Goal: Task Accomplishment & Management: Use online tool/utility

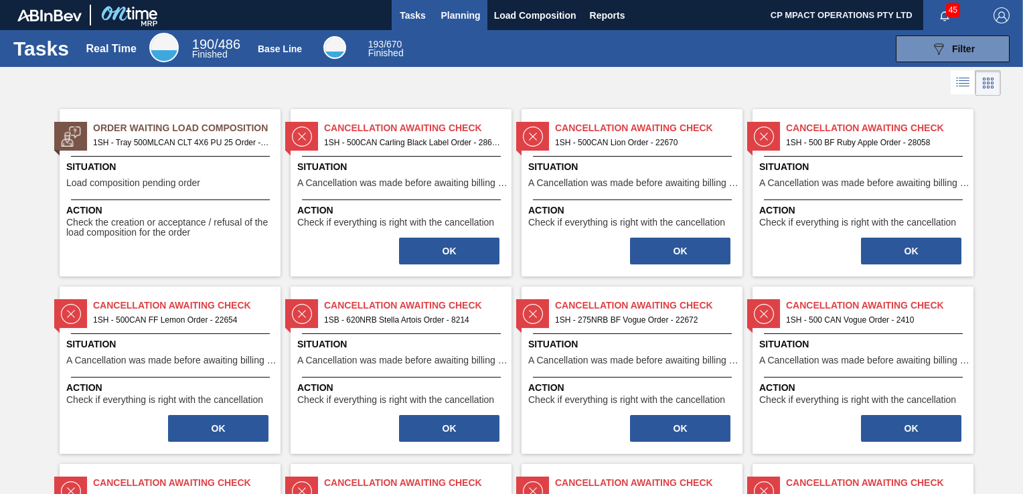
click at [450, 15] on span "Planning" at bounding box center [460, 15] width 39 height 16
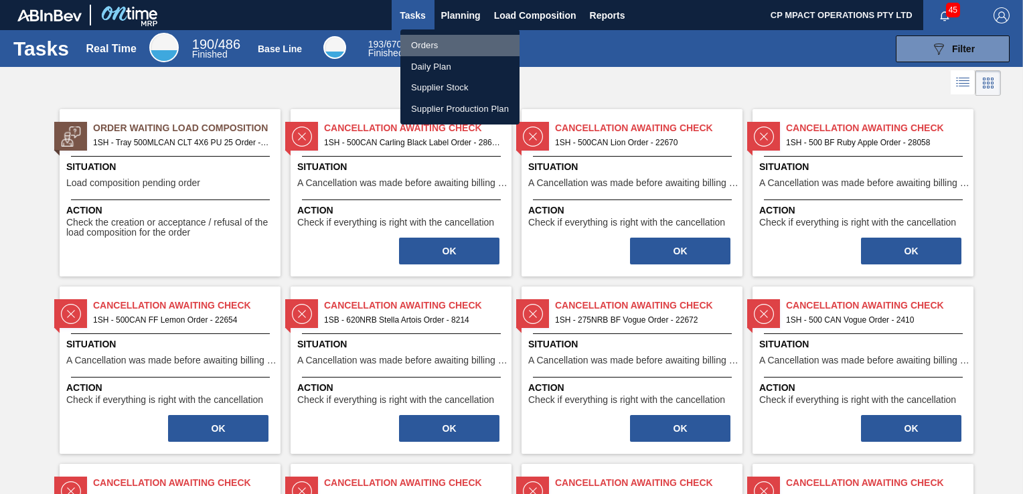
click at [426, 46] on li "Orders" at bounding box center [459, 45] width 119 height 21
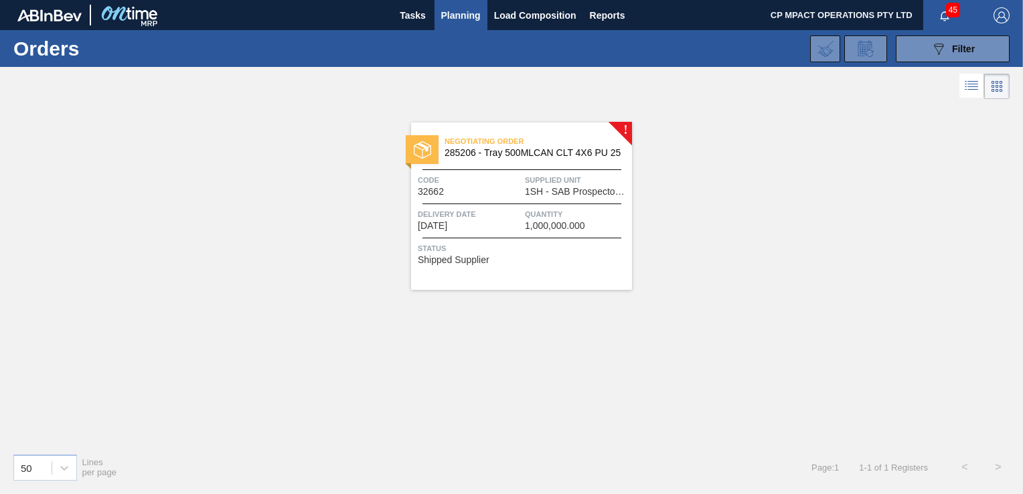
click at [526, 154] on span "285206 - Tray 500MLCAN CLT 4X6 PU 25" at bounding box center [533, 153] width 177 height 10
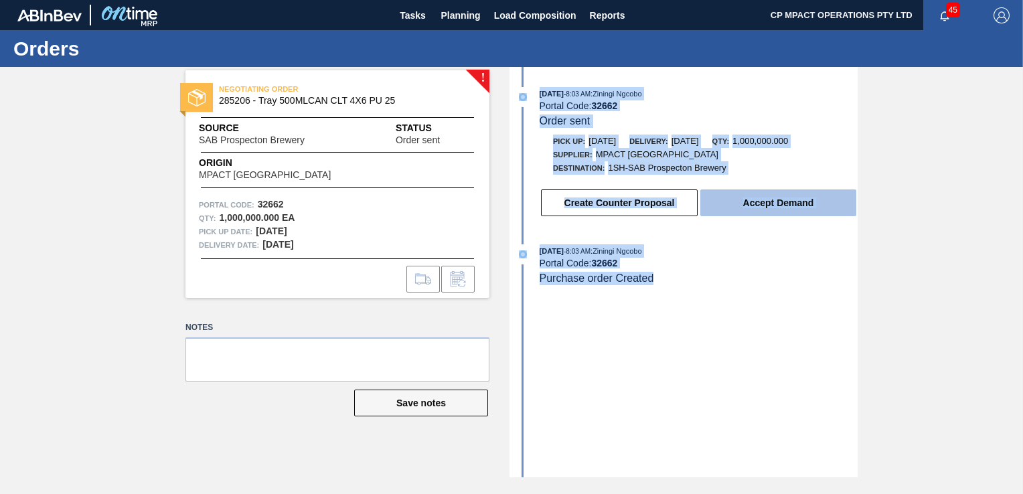
click at [779, 205] on button "Accept Demand" at bounding box center [778, 202] width 156 height 27
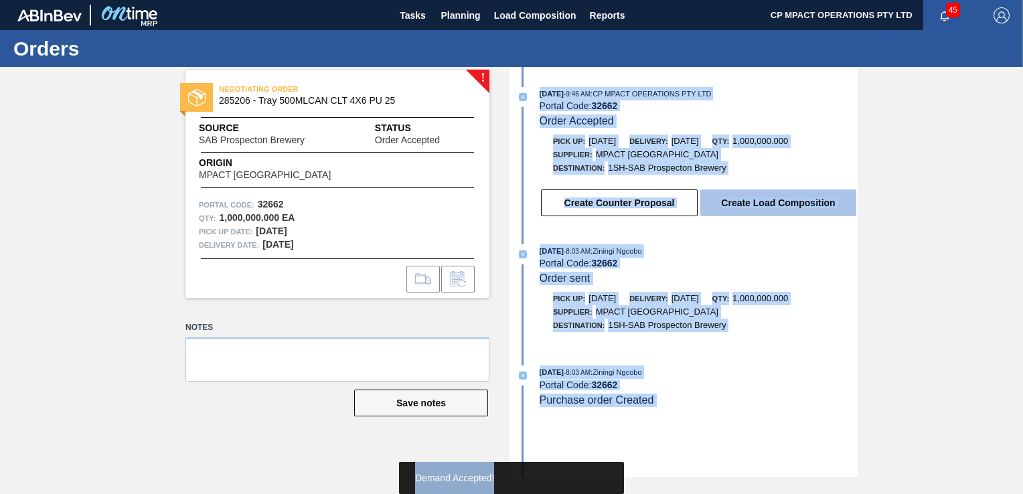
click at [808, 205] on button "Create Load Composition" at bounding box center [778, 202] width 156 height 27
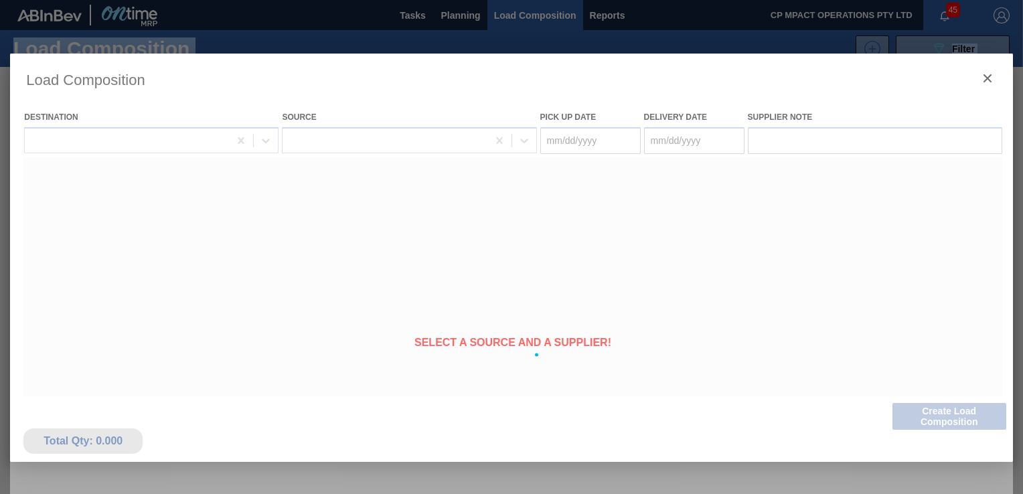
type Date "[DATE]"
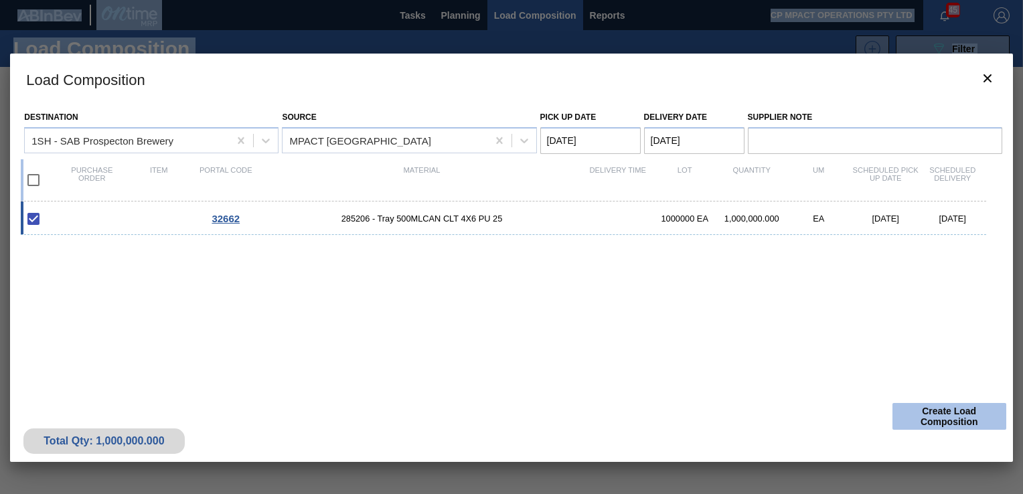
click at [959, 418] on button "Create Load Composition" at bounding box center [949, 416] width 114 height 27
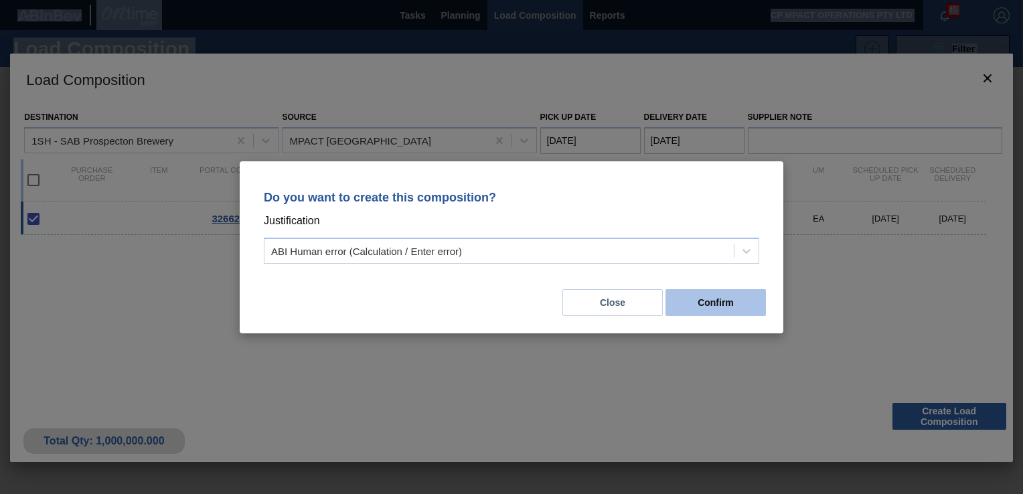
click at [728, 297] on button "Confirm" at bounding box center [715, 302] width 100 height 27
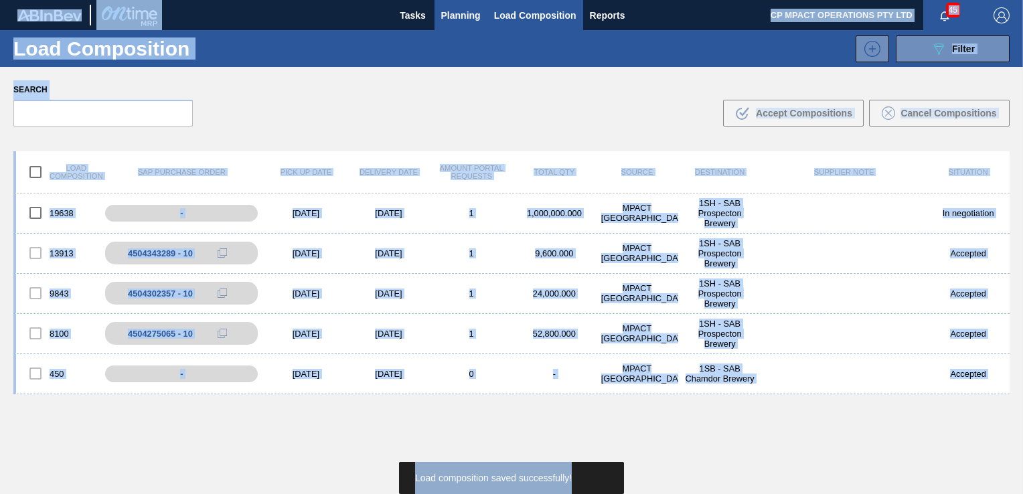
click at [461, 19] on span "Planning" at bounding box center [460, 15] width 39 height 16
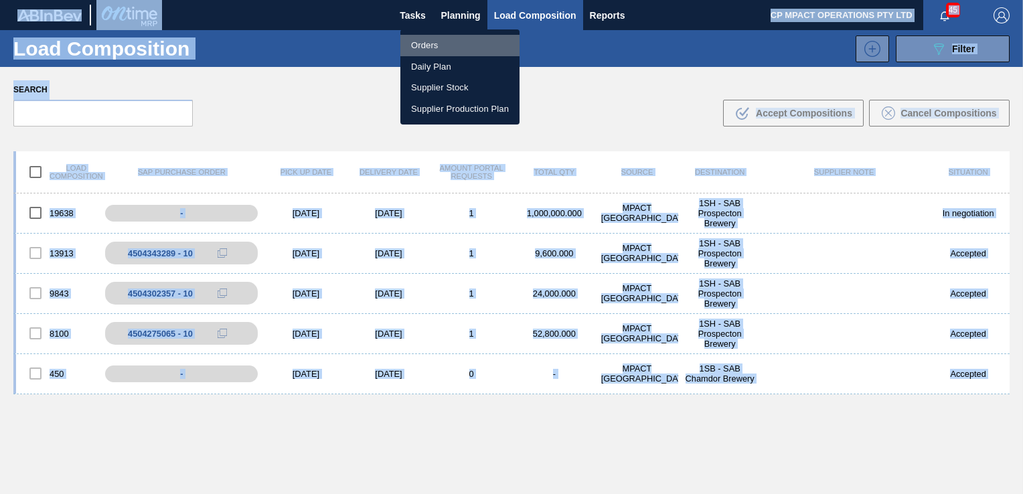
click at [455, 43] on li "Orders" at bounding box center [459, 45] width 119 height 21
